Goal: Transaction & Acquisition: Subscribe to service/newsletter

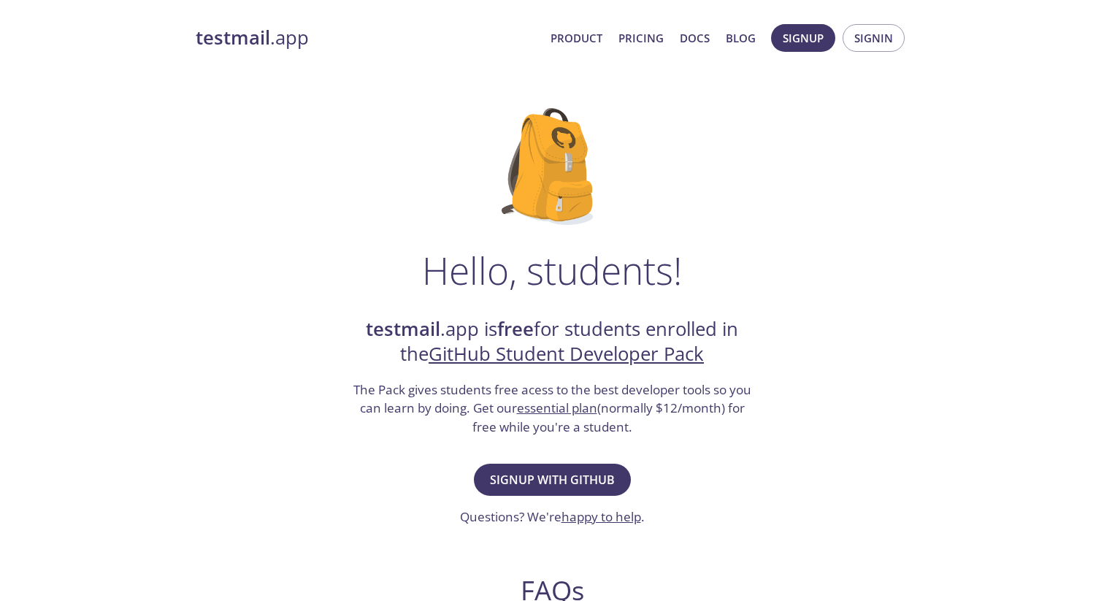
scroll to position [23, 0]
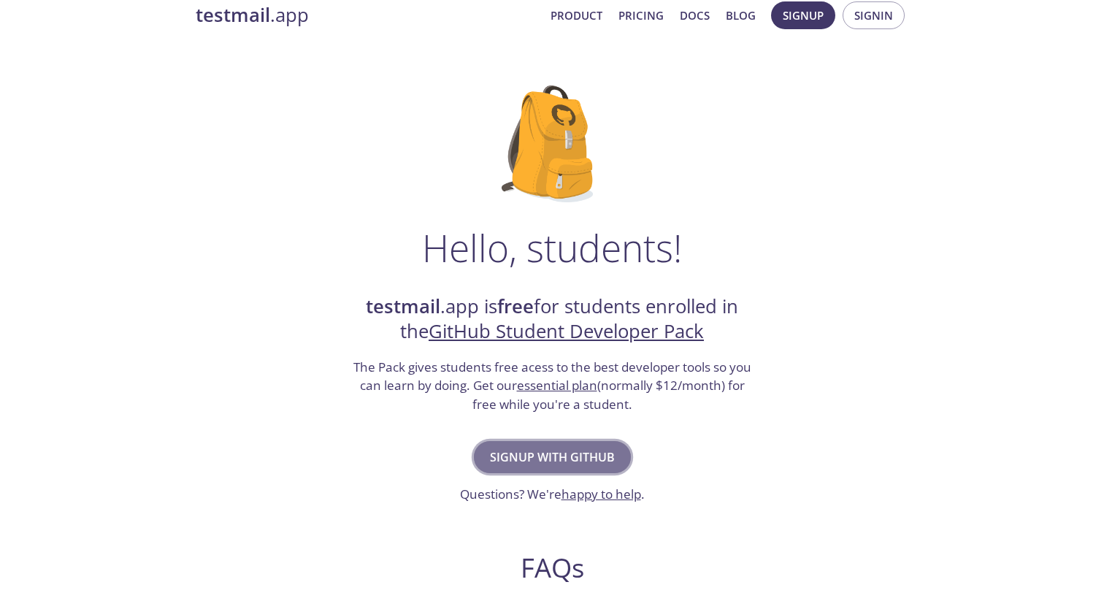
click at [558, 456] on span "Signup with GitHub" at bounding box center [552, 457] width 125 height 20
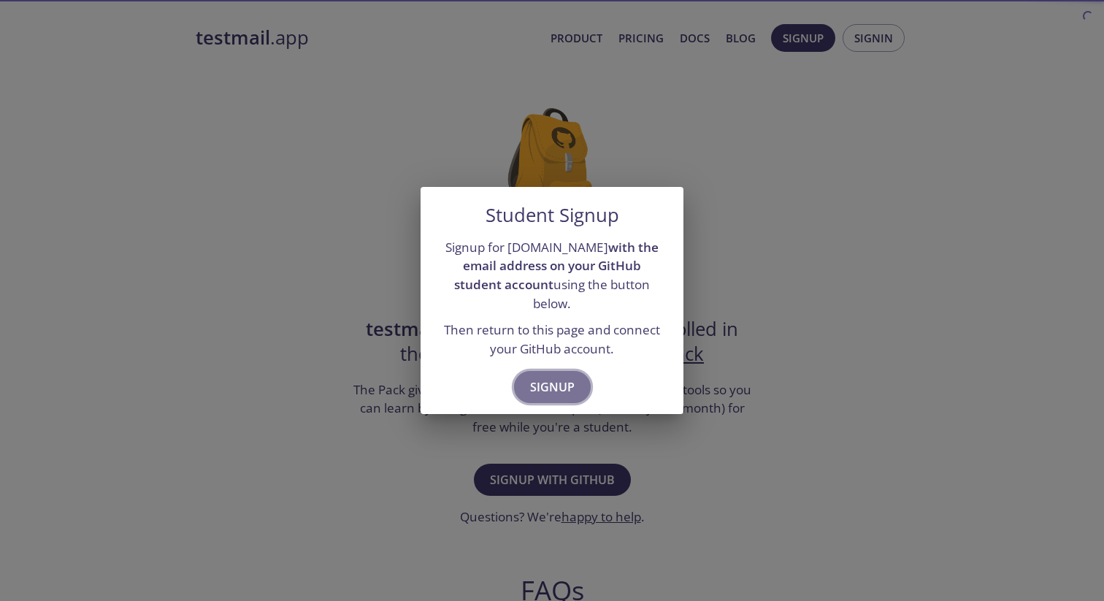
click at [542, 377] on span "Signup" at bounding box center [552, 387] width 45 height 20
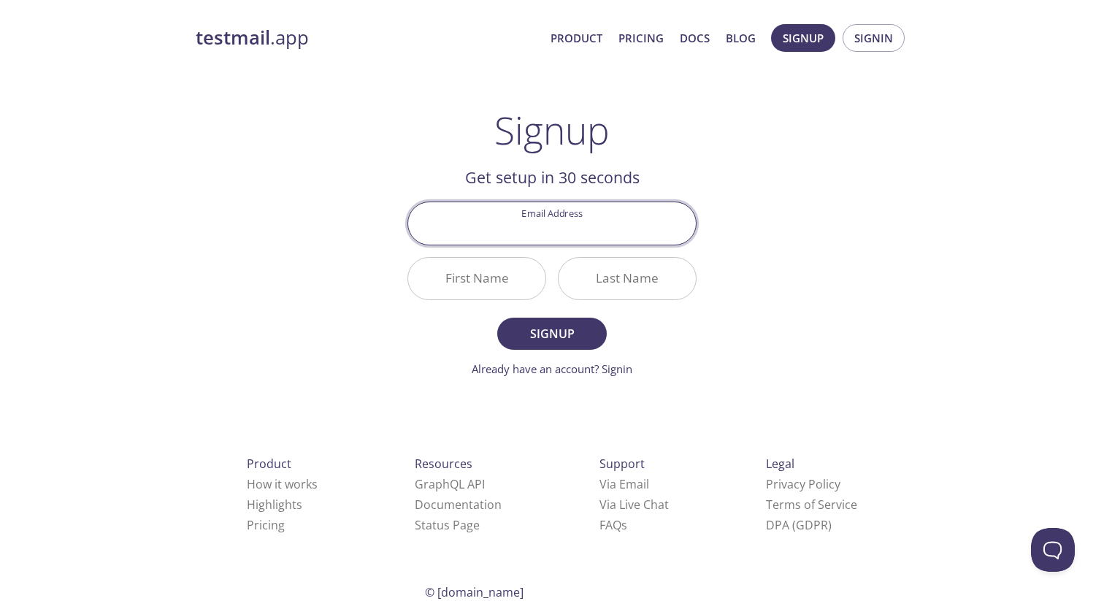
click at [546, 231] on input "Email Address" at bounding box center [552, 223] width 288 height 42
type input "[EMAIL_ADDRESS][DOMAIN_NAME]"
click at [553, 331] on span "Signup" at bounding box center [551, 333] width 77 height 20
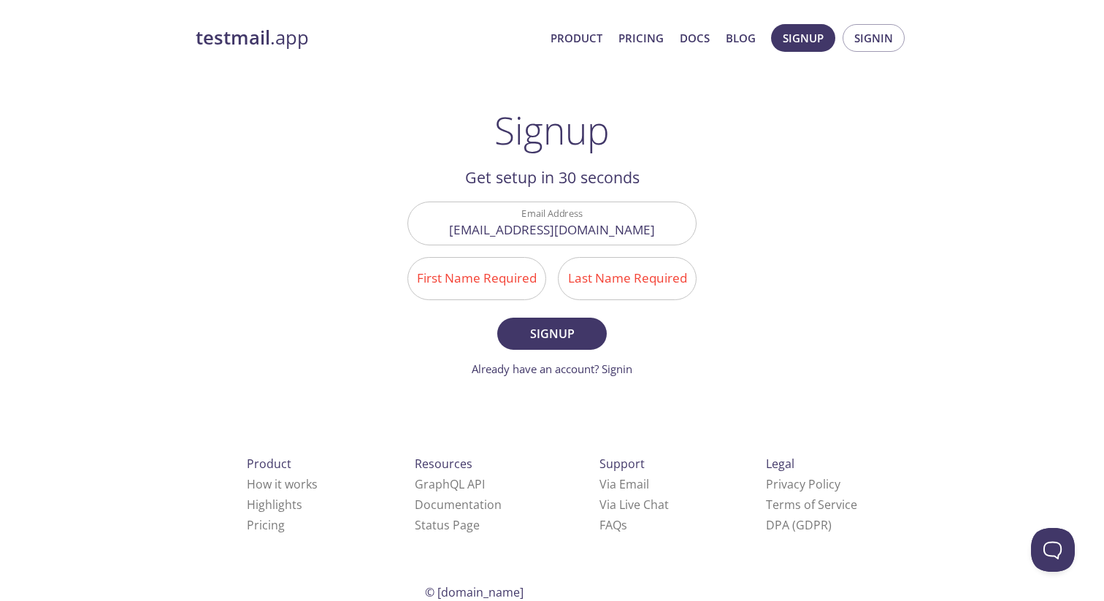
click at [517, 290] on input "First Name Required" at bounding box center [476, 279] width 137 height 42
type input "Rocky"
click at [607, 285] on input "Last Name Required" at bounding box center [626, 279] width 137 height 42
type input "t"
type input "g"
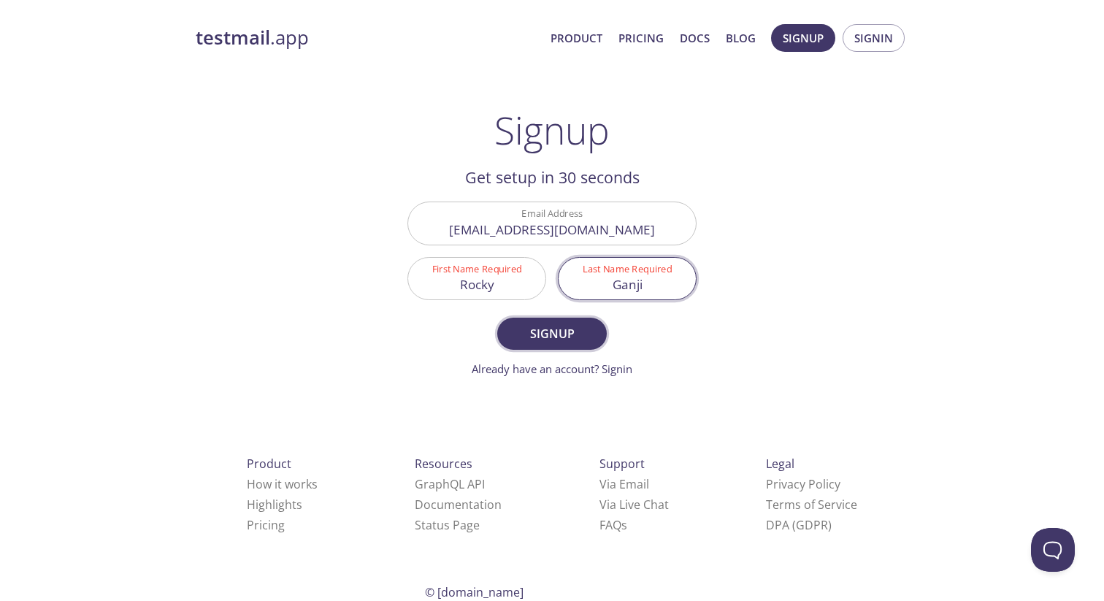
type input "Ganji"
click at [542, 334] on span "Signup" at bounding box center [551, 333] width 77 height 20
